Goal: Information Seeking & Learning: Compare options

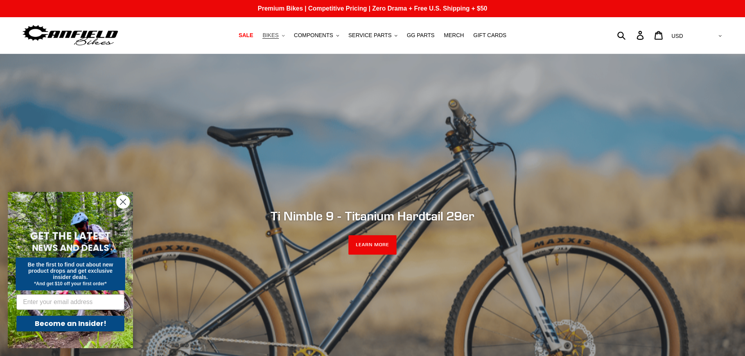
click at [278, 35] on span "BIKES" at bounding box center [270, 35] width 16 height 7
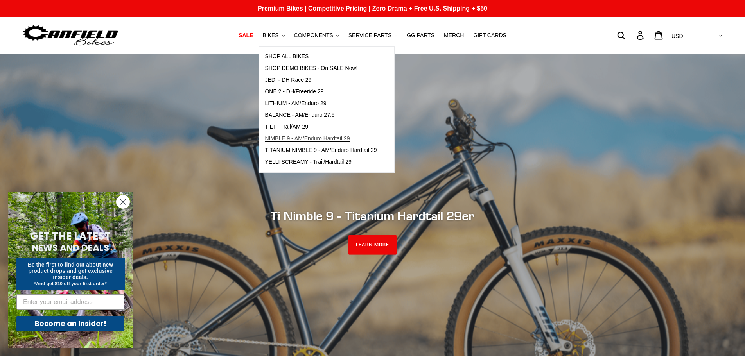
click at [319, 138] on span "NIMBLE 9 - AM/Enduro Hardtail 29" at bounding box center [307, 138] width 85 height 7
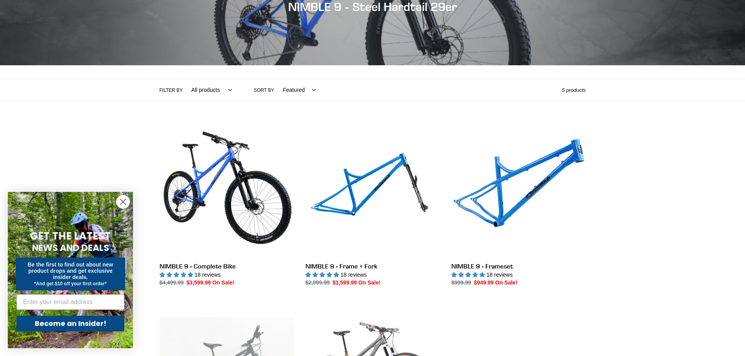
scroll to position [117, 0]
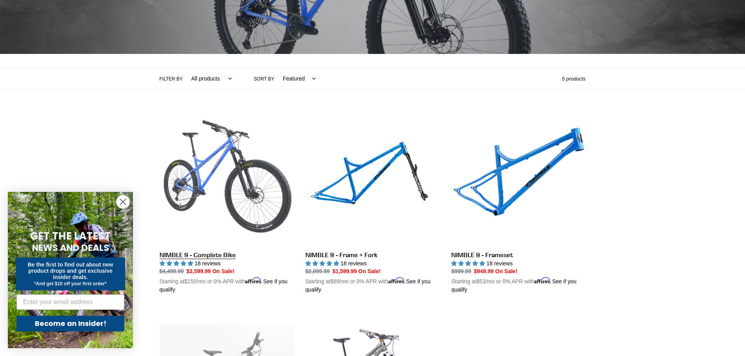
click at [224, 171] on link "NIMBLE 9 - Complete Bike" at bounding box center [227, 202] width 134 height 183
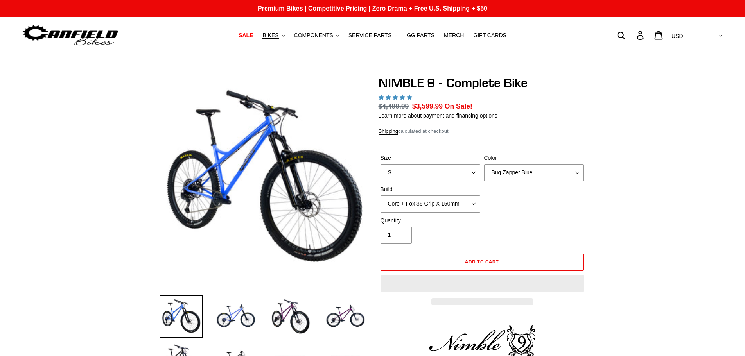
select select "highest-rating"
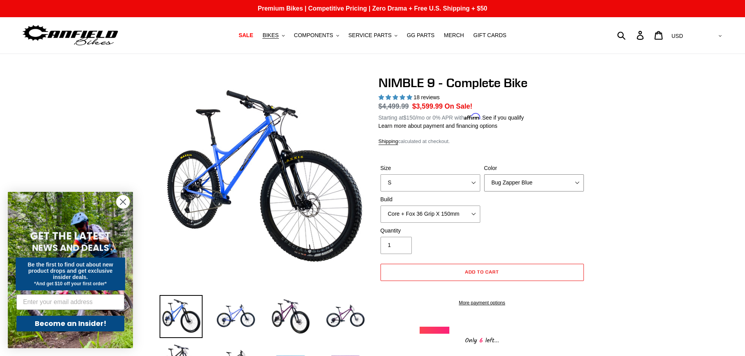
click at [508, 183] on select "Bug Zapper Blue Purple Haze - Sold Out Galaxy Black" at bounding box center [534, 182] width 100 height 17
click at [484, 174] on select "Bug Zapper Blue Purple Haze - Sold Out Galaxy Black" at bounding box center [534, 182] width 100 height 17
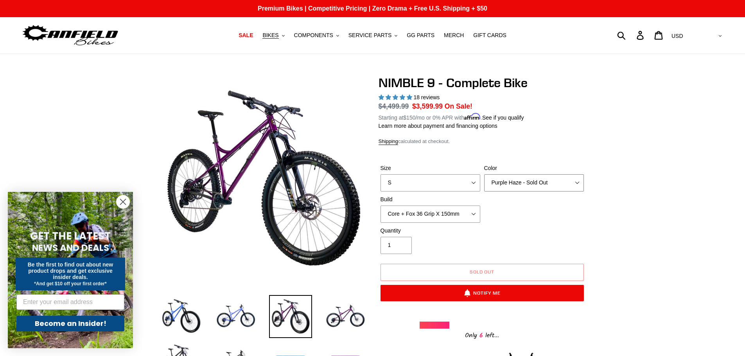
click at [517, 187] on select "Bug Zapper Blue Purple Haze - Sold Out Galaxy Black" at bounding box center [534, 182] width 100 height 17
select select "Galaxy Black"
click at [484, 174] on select "Bug Zapper Blue Purple Haze - Sold Out Galaxy Black" at bounding box center [534, 182] width 100 height 17
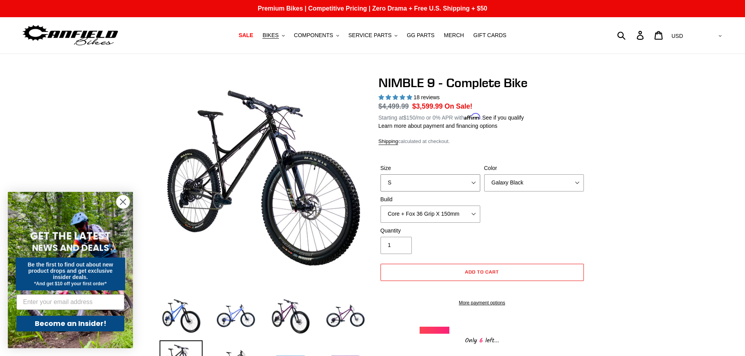
click at [445, 184] on select "S M L XL" at bounding box center [431, 182] width 100 height 17
select select "M"
click at [381, 174] on select "S M L XL" at bounding box center [431, 182] width 100 height 17
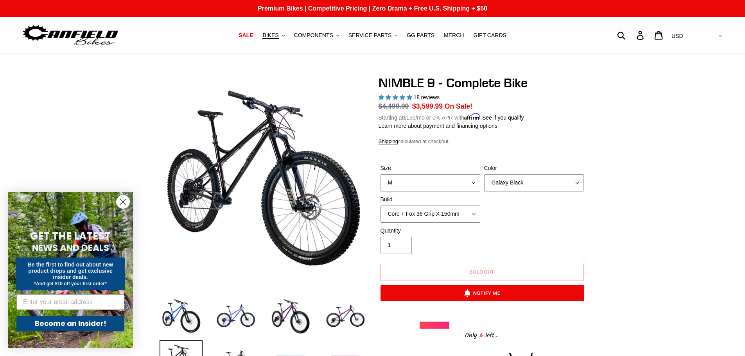
click at [471, 214] on select "Core + Fox 36 Grip X 150mm Pro + Fox 36 Grip X 150mm Core + RockShox Lyrik Ulti…" at bounding box center [431, 214] width 100 height 17
click at [541, 212] on div "Size S M L XL Color Bug Zapper Blue Purple Haze - Sold Out Galaxy Black Build C…" at bounding box center [482, 195] width 207 height 63
click at [505, 182] on select "Bug Zapper Blue Purple Haze - Sold Out Galaxy Black" at bounding box center [534, 182] width 100 height 17
select select "Bug Zapper Blue"
click at [484, 174] on select "Bug Zapper Blue Purple Haze - Sold Out Galaxy Black" at bounding box center [534, 182] width 100 height 17
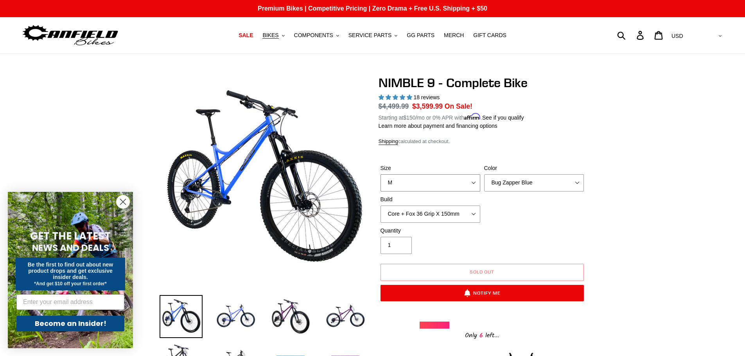
click at [474, 186] on select "S M L XL" at bounding box center [431, 182] width 100 height 17
click at [381, 174] on select "S M L XL" at bounding box center [431, 182] width 100 height 17
click at [465, 184] on select "S M L XL" at bounding box center [431, 182] width 100 height 17
select select "S"
click at [381, 174] on select "S M L XL" at bounding box center [431, 182] width 100 height 17
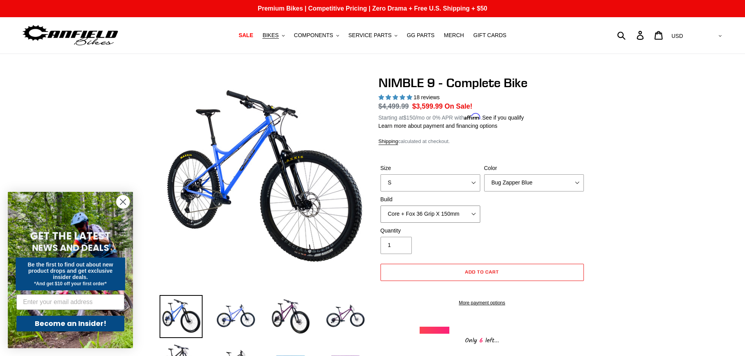
click at [438, 212] on select "Core + Fox 36 Grip X 150mm Pro + Fox 36 Grip X 150mm Core + RockShox Lyrik Ulti…" at bounding box center [431, 214] width 100 height 17
click at [381, 206] on select "Core + Fox 36 Grip X 150mm Pro + Fox 36 Grip X 150mm Core + RockShox Lyrik Ulti…" at bounding box center [431, 214] width 100 height 17
click at [454, 218] on select "Core + Fox 36 Grip X 150mm Pro + Fox 36 Grip X 150mm Core + RockShox Lyrik Ulti…" at bounding box center [431, 214] width 100 height 17
click at [381, 206] on select "Core + Fox 36 Grip X 150mm Pro + Fox 36 Grip X 150mm Core + RockShox Lyrik Ulti…" at bounding box center [431, 214] width 100 height 17
click at [449, 213] on select "Core + Fox 36 Grip X 150mm Pro + Fox 36 Grip X 150mm Core + RockShox Lyrik Ulti…" at bounding box center [431, 214] width 100 height 17
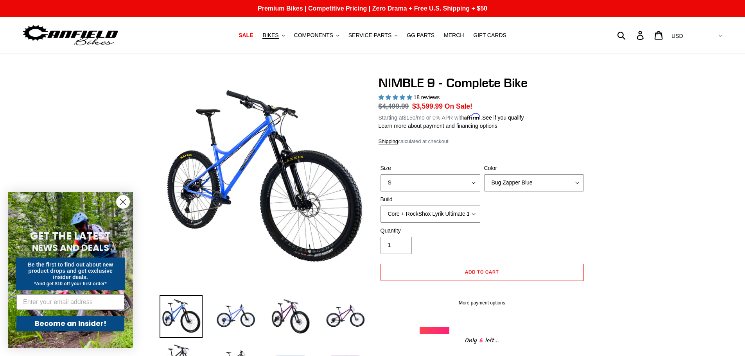
select select "Pro + RockShox Lyrik Ultimate 150mm"
click at [381, 206] on select "Core + Fox 36 Grip X 150mm Pro + Fox 36 Grip X 150mm Core + RockShox Lyrik Ulti…" at bounding box center [431, 214] width 100 height 17
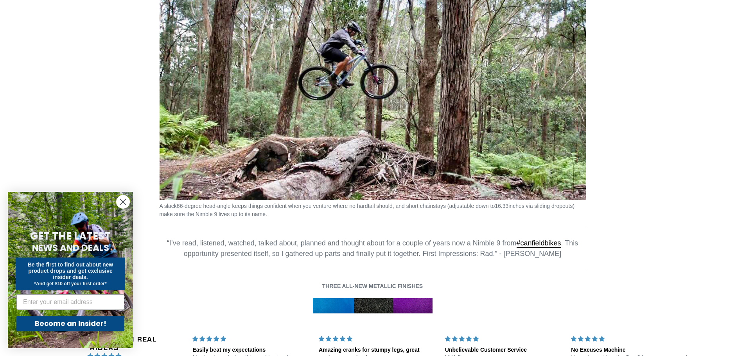
scroll to position [1173, 0]
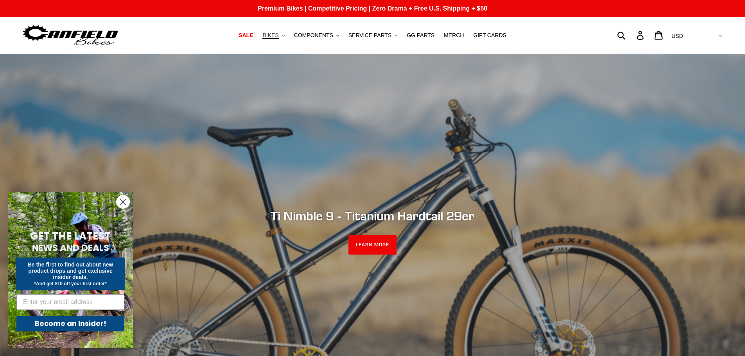
click at [278, 34] on span "BIKES" at bounding box center [270, 35] width 16 height 7
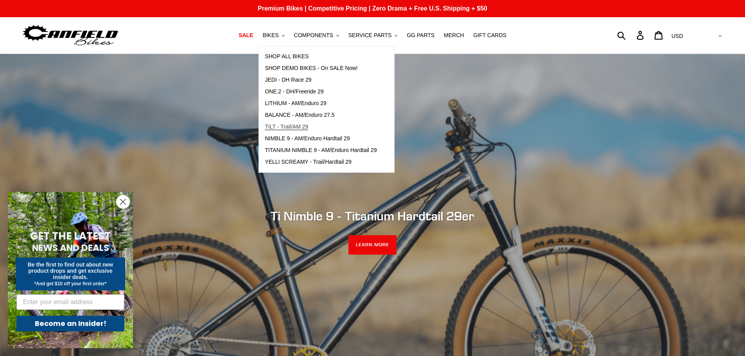
click at [308, 129] on span "TILT - Trail/AM 29" at bounding box center [286, 127] width 43 height 7
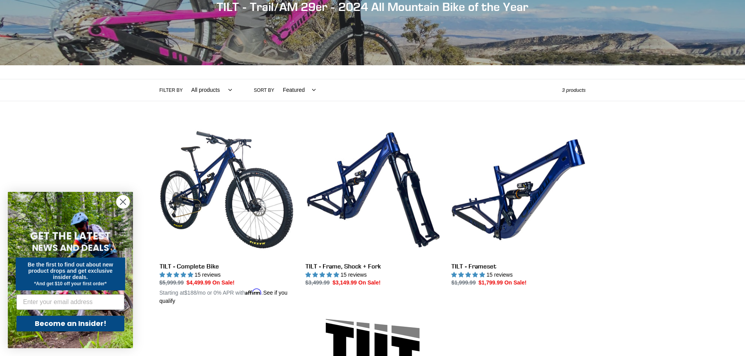
scroll to position [117, 0]
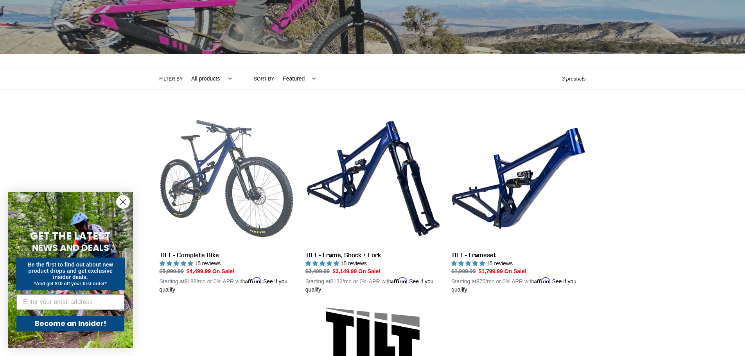
click at [264, 169] on link "TILT - Complete Bike" at bounding box center [227, 202] width 134 height 183
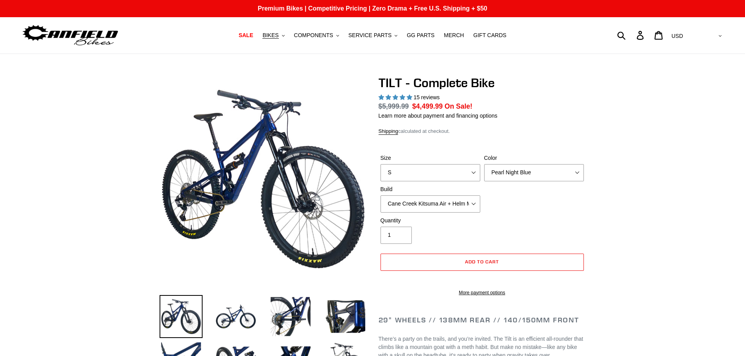
select select "highest-rating"
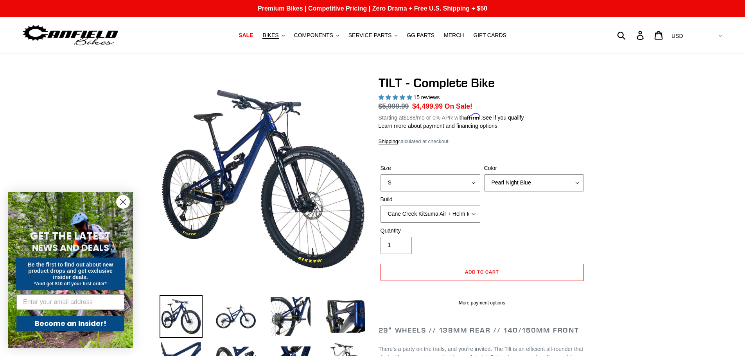
click at [456, 212] on select "Cane Creek Kitsuma Air + Helm MKII 140 + SRAM GX Cane Creek Kitsuma Air + Helm …" at bounding box center [431, 214] width 100 height 17
select select "RockShox SD ULT + Pike ULT 140 + SRAM XO"
click at [381, 206] on select "Cane Creek Kitsuma Air + Helm MKII 140 + SRAM GX Cane Creek Kitsuma Air + Helm …" at bounding box center [431, 214] width 100 height 17
click at [460, 184] on select "S M L" at bounding box center [431, 182] width 100 height 17
select select "M"
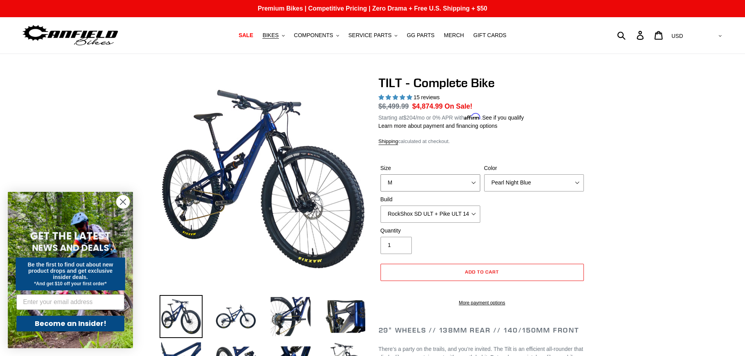
click at [381, 174] on select "S M L" at bounding box center [431, 182] width 100 height 17
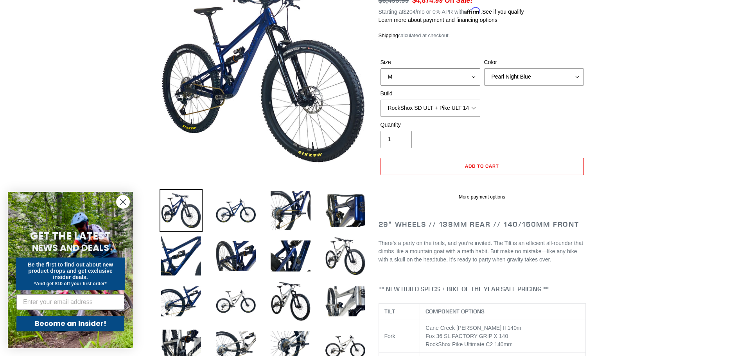
scroll to position [117, 0]
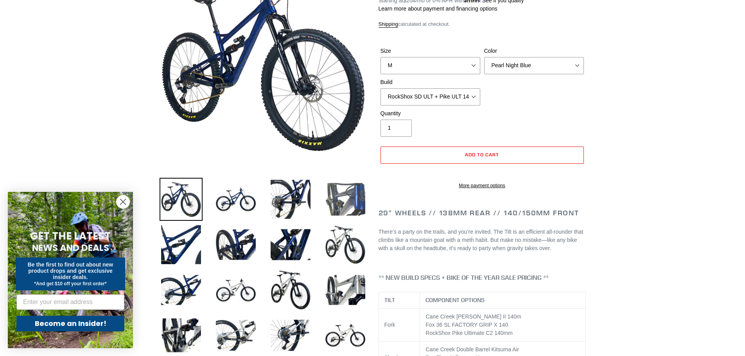
click at [353, 200] on img at bounding box center [345, 199] width 43 height 43
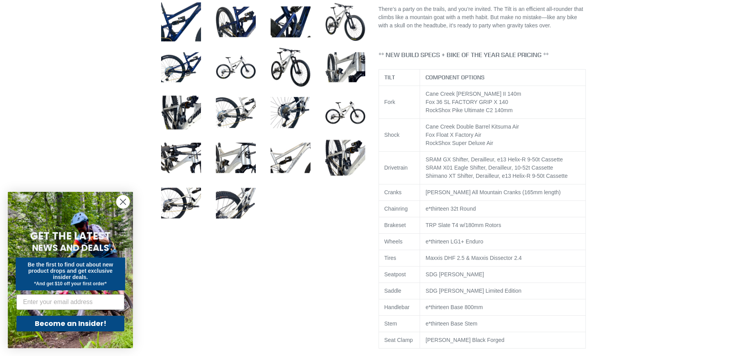
scroll to position [352, 0]
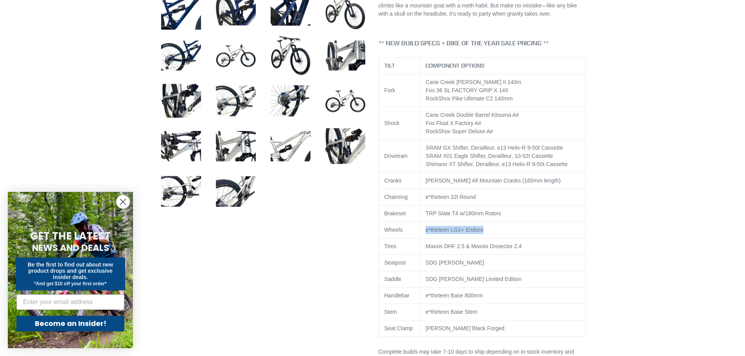
drag, startPoint x: 426, startPoint y: 237, endPoint x: 484, endPoint y: 233, distance: 58.8
click at [484, 233] on td "e*thirteen LG1+ Enduro" at bounding box center [502, 230] width 165 height 16
copy td "e*thirteen LG1+ Enduro"
